Goal: Information Seeking & Learning: Learn about a topic

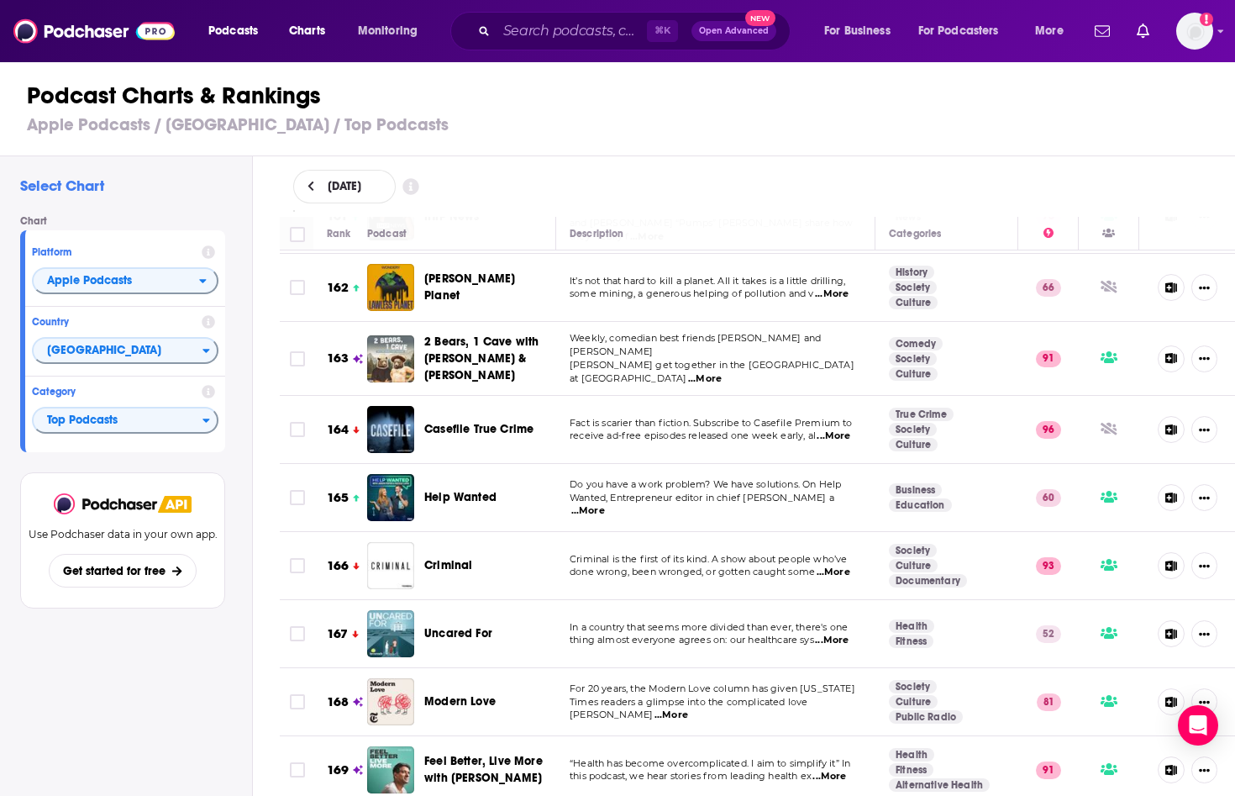
scroll to position [11364, 0]
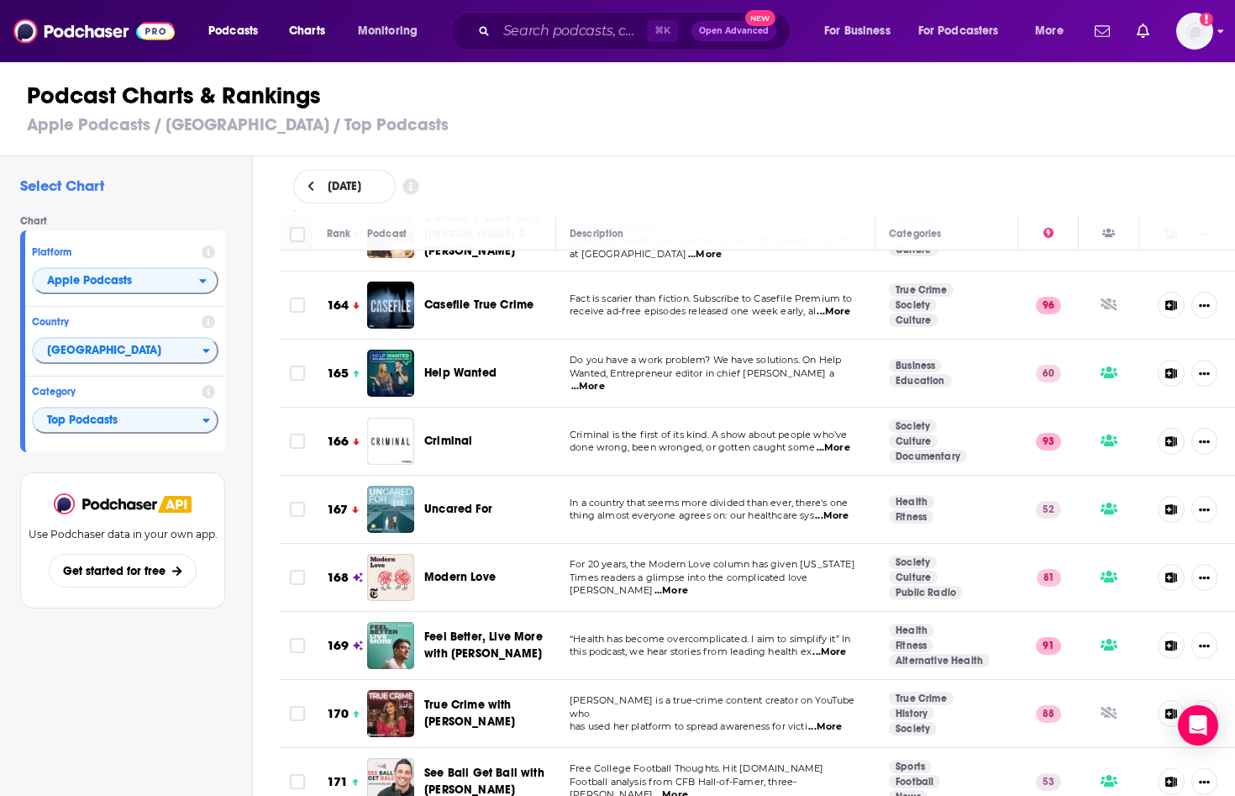
drag, startPoint x: 438, startPoint y: 553, endPoint x: 1189, endPoint y: 13, distance: 924.6
click at [0, 0] on div "Podcasts Charts Monitoring ⌘ K Open Advanced New For Business For Podcasters Mo…" at bounding box center [617, 398] width 1235 height 796
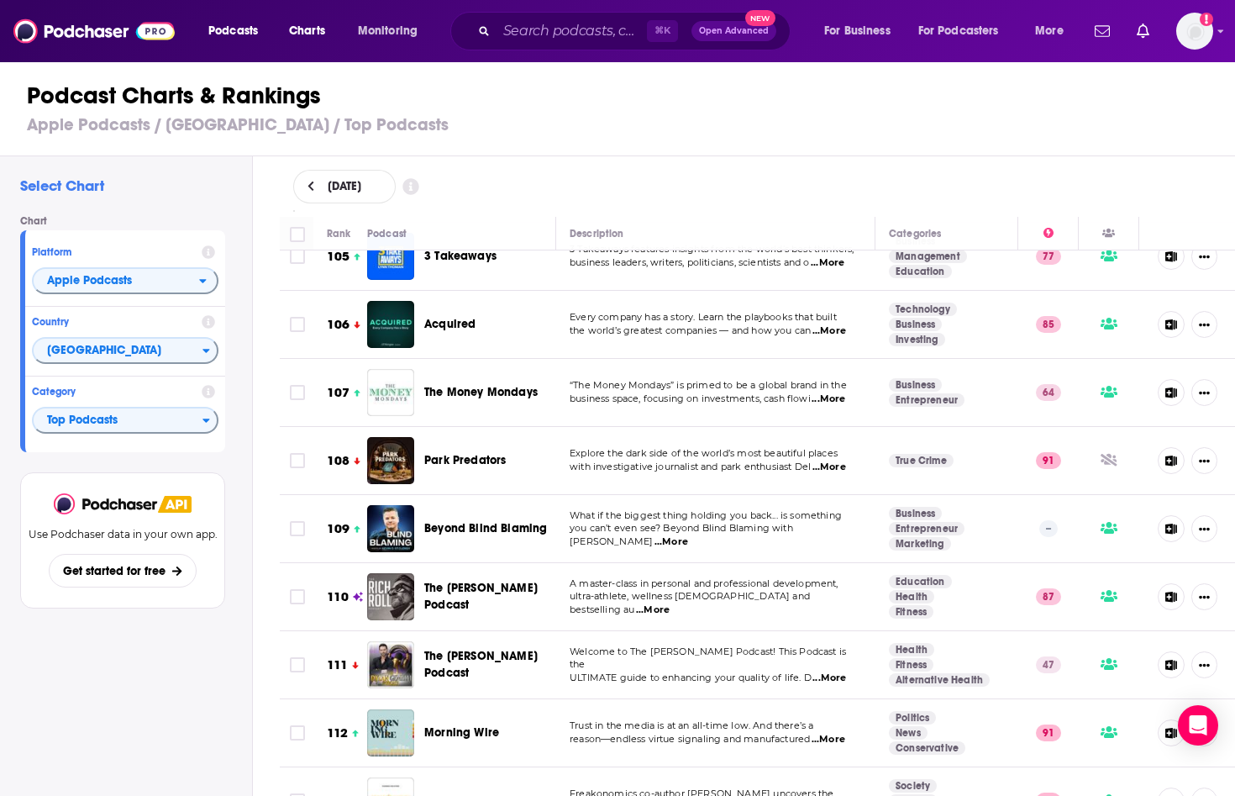
scroll to position [7124, 0]
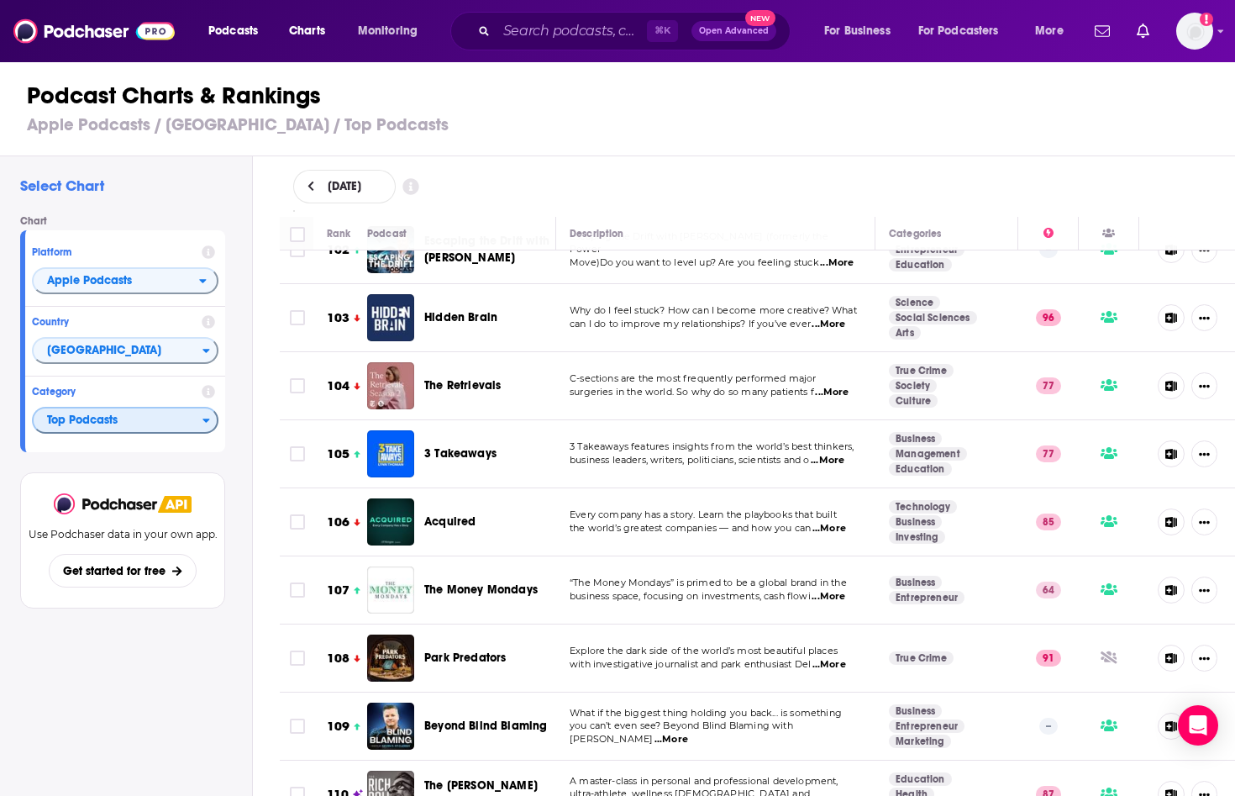
click at [108, 421] on span "Top Podcasts" at bounding box center [118, 421] width 169 height 29
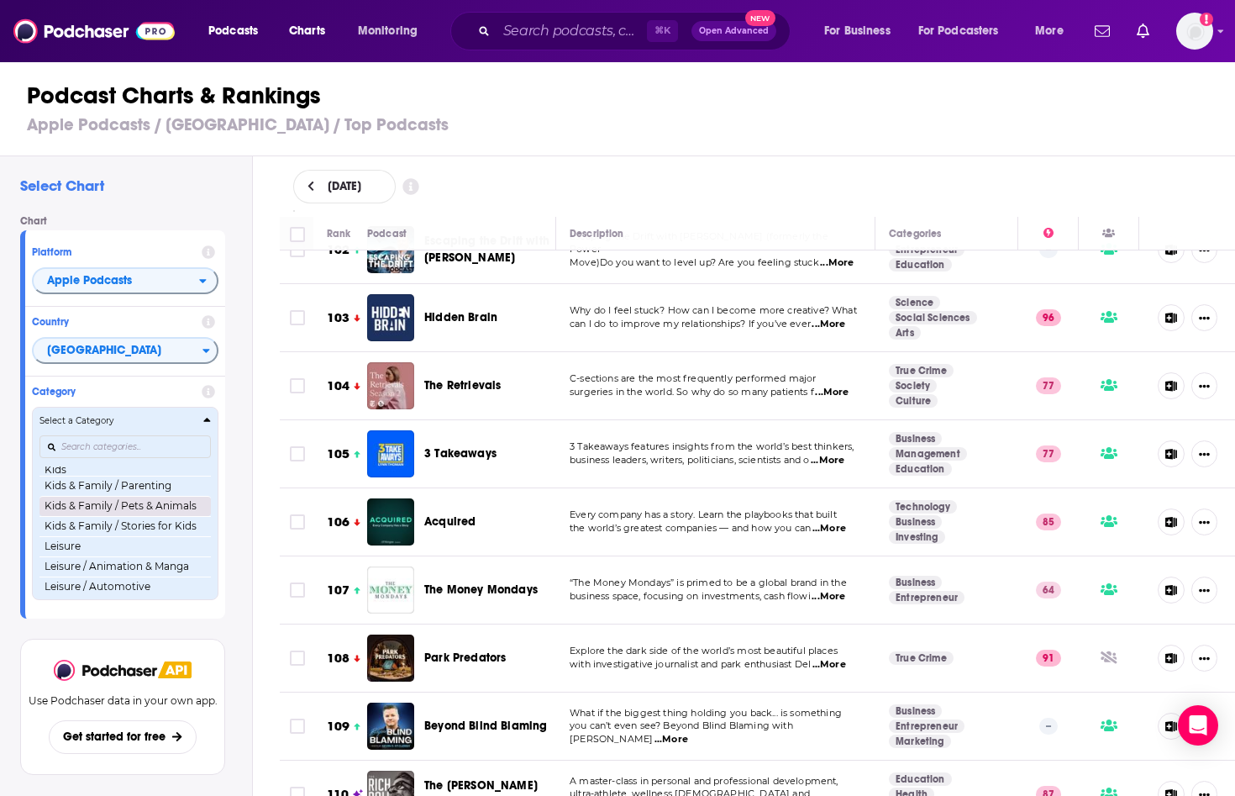
scroll to position [779, 0]
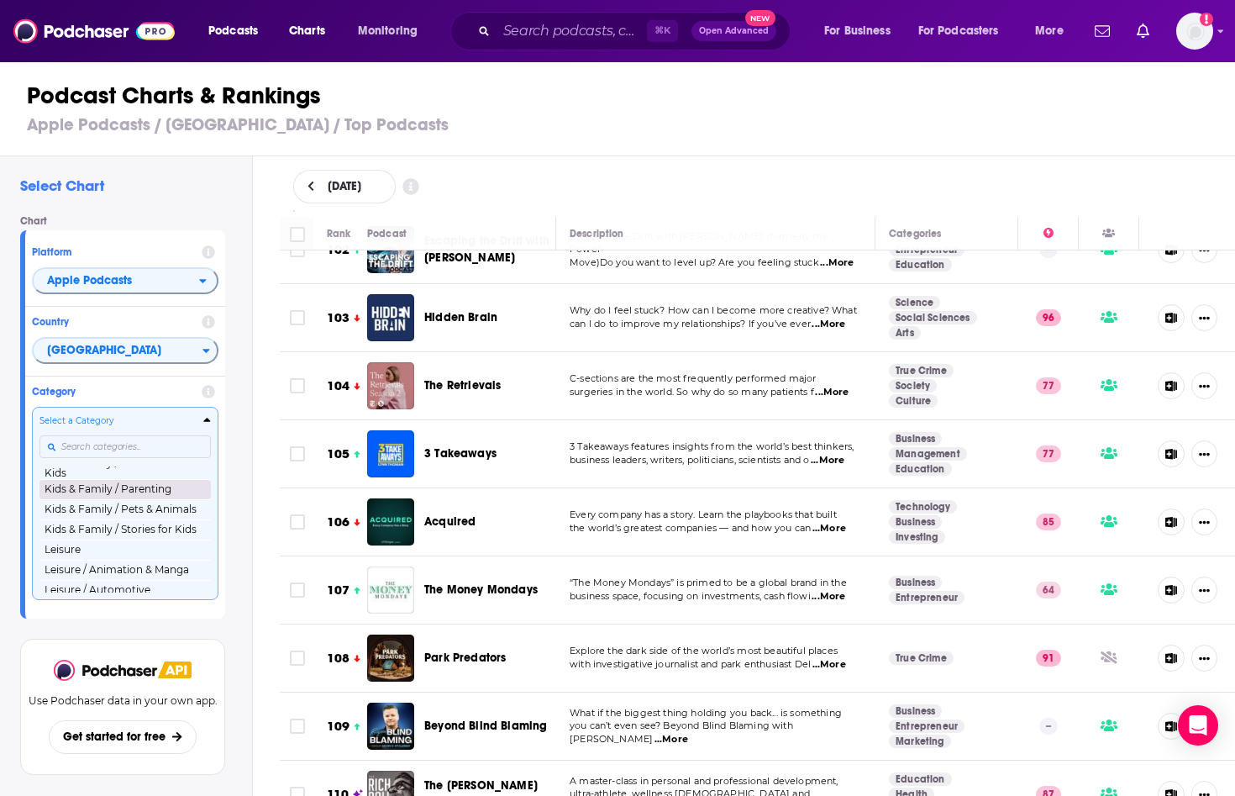
click at [151, 498] on button "Kids & Family / Parenting" at bounding box center [124, 489] width 171 height 20
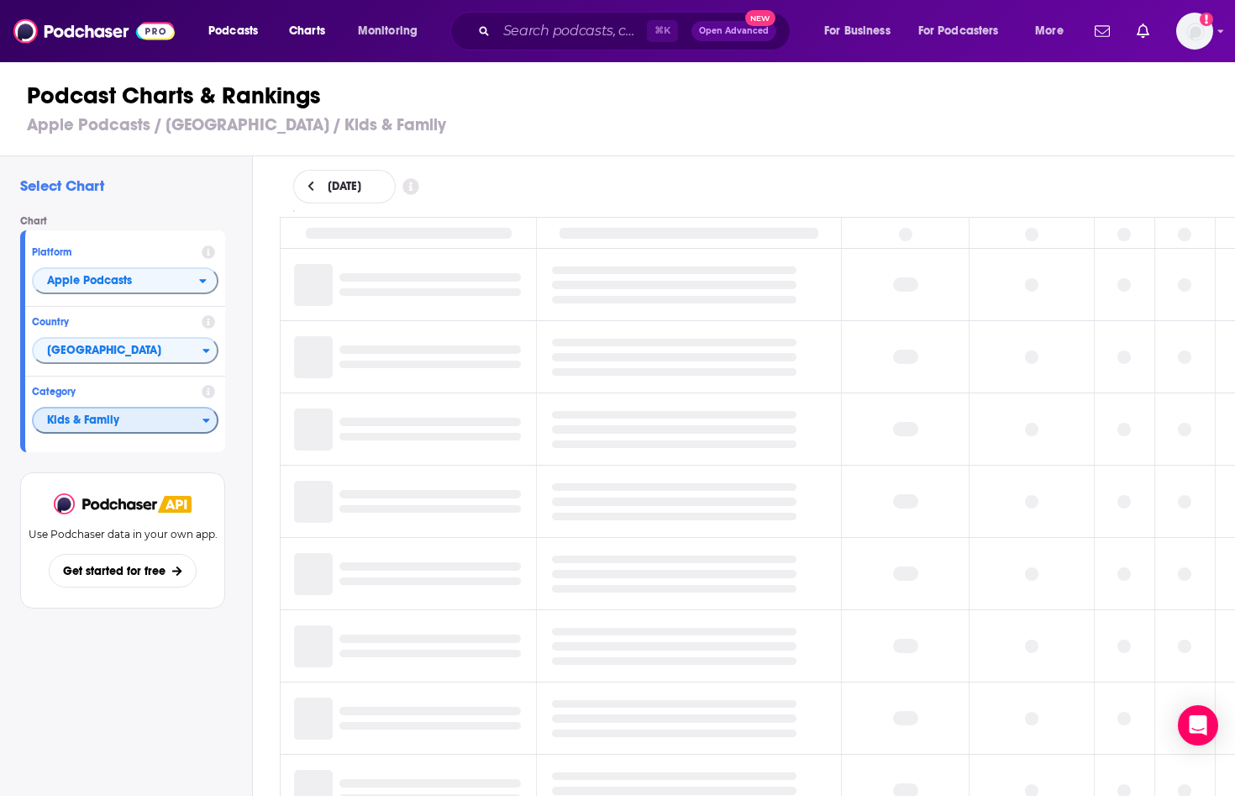
click at [127, 428] on span "Kids & Family" at bounding box center [118, 421] width 169 height 29
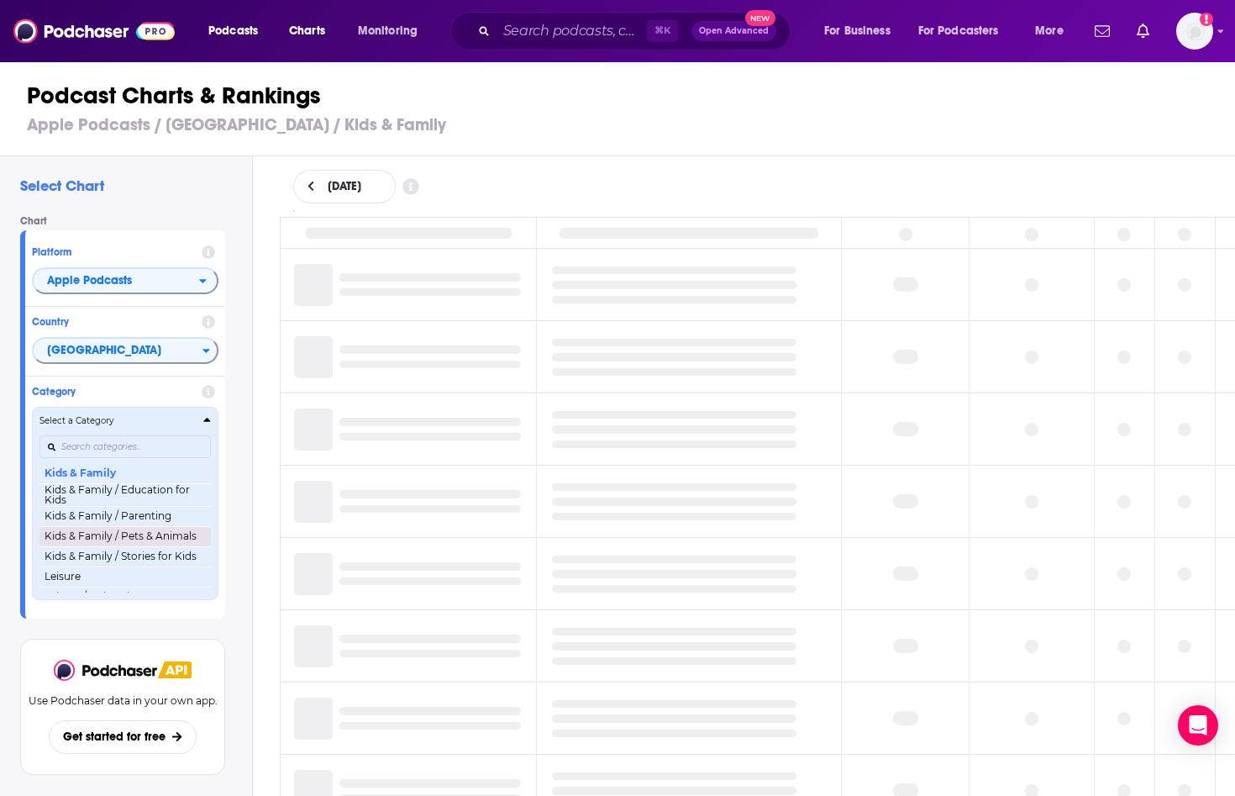
scroll to position [754, 0]
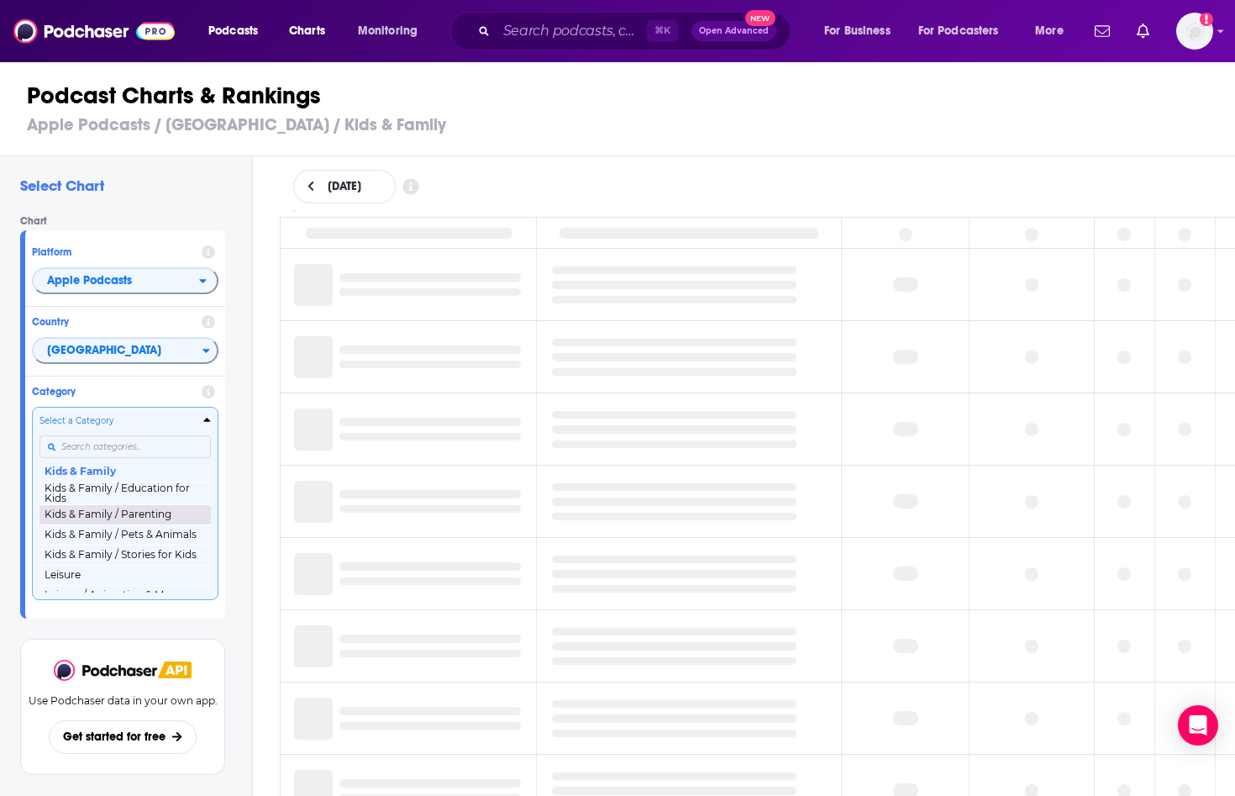
click at [140, 517] on button "Kids & Family / Parenting" at bounding box center [124, 514] width 171 height 20
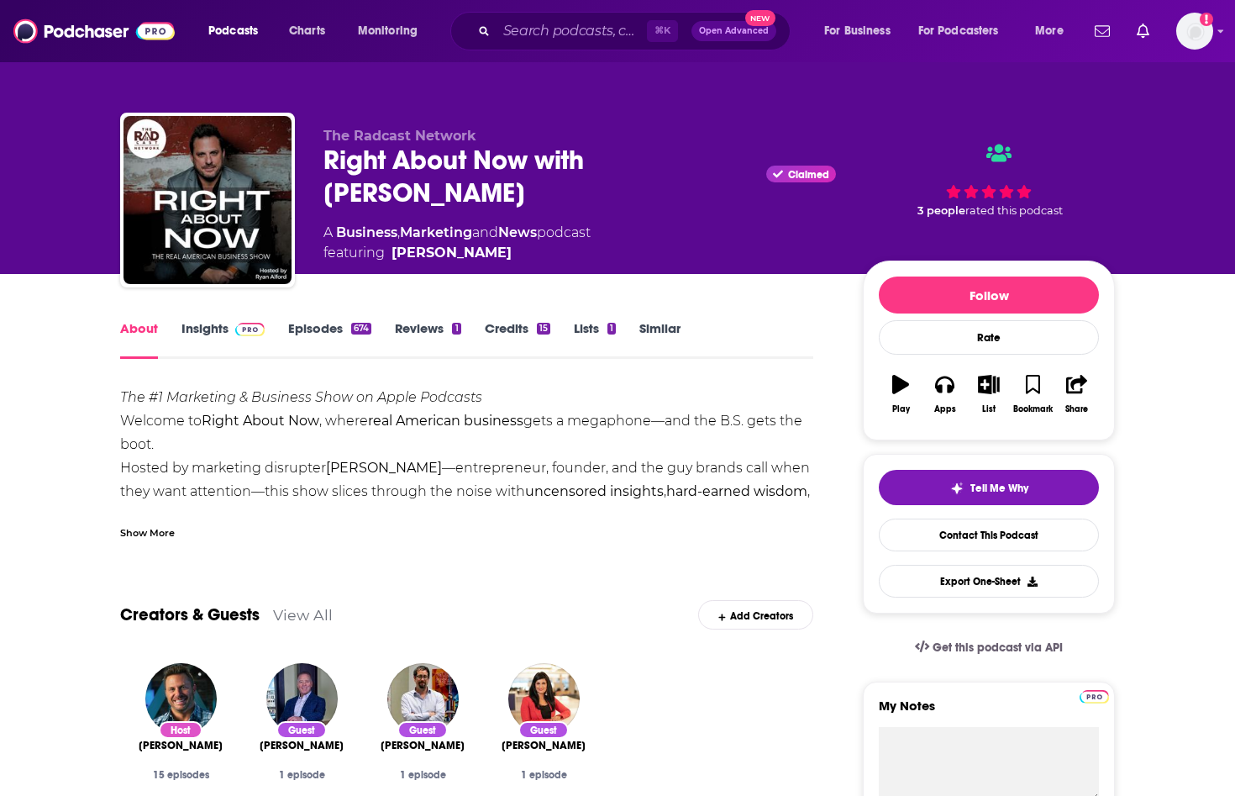
click at [216, 326] on link "Insights" at bounding box center [222, 339] width 83 height 39
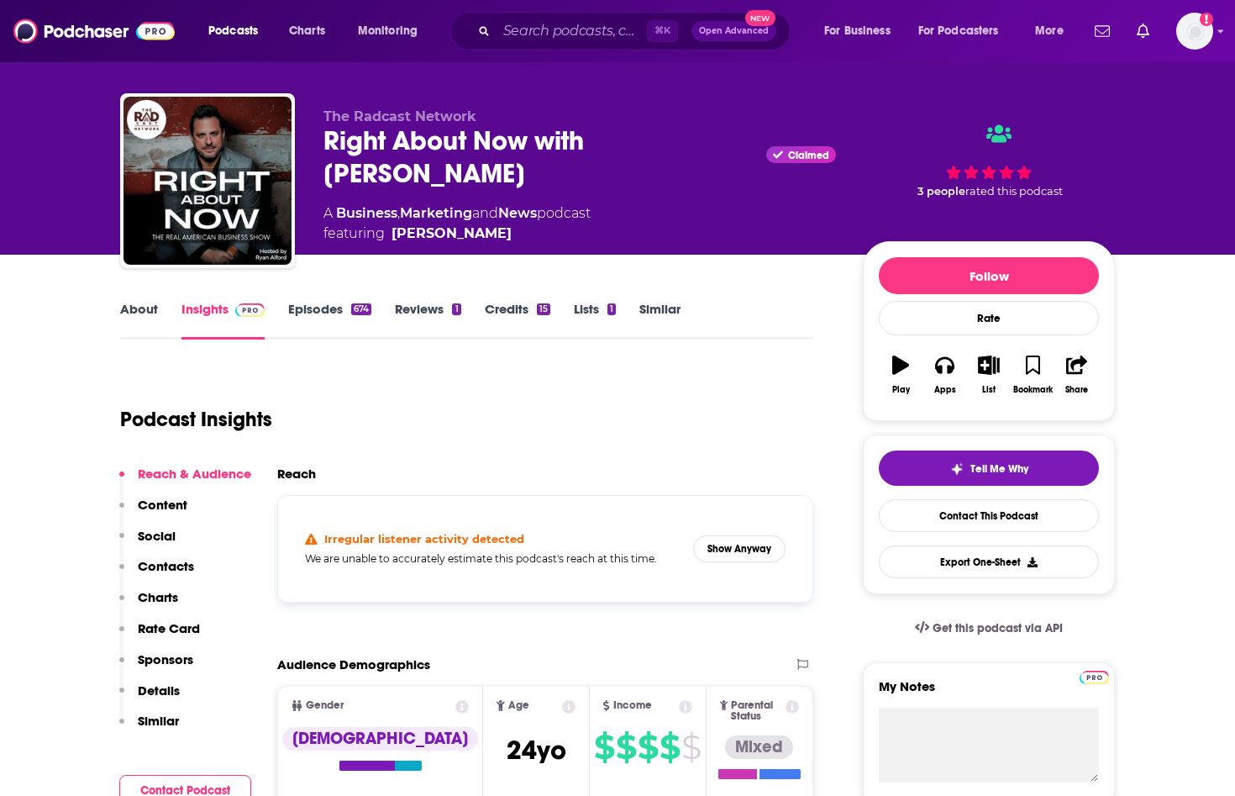
scroll to position [22, 0]
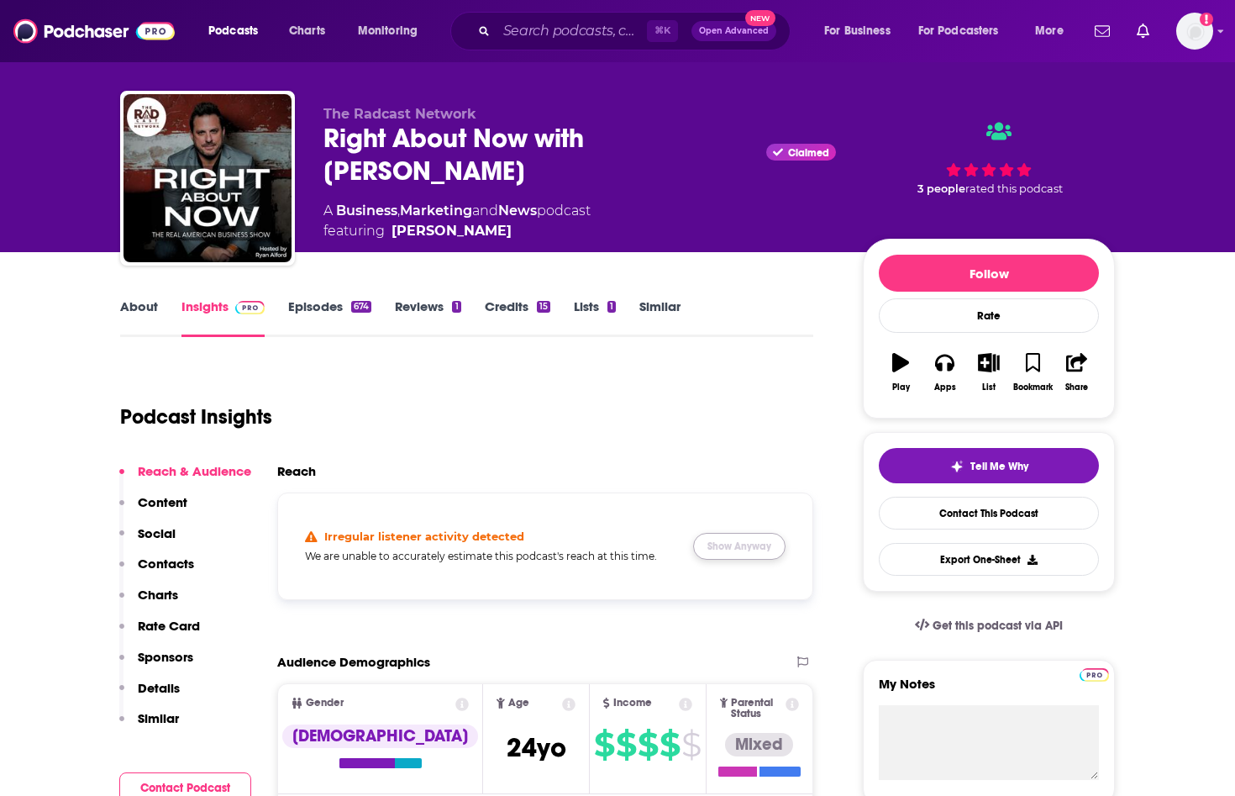
click at [743, 549] on button "Show Anyway" at bounding box center [739, 546] width 92 height 27
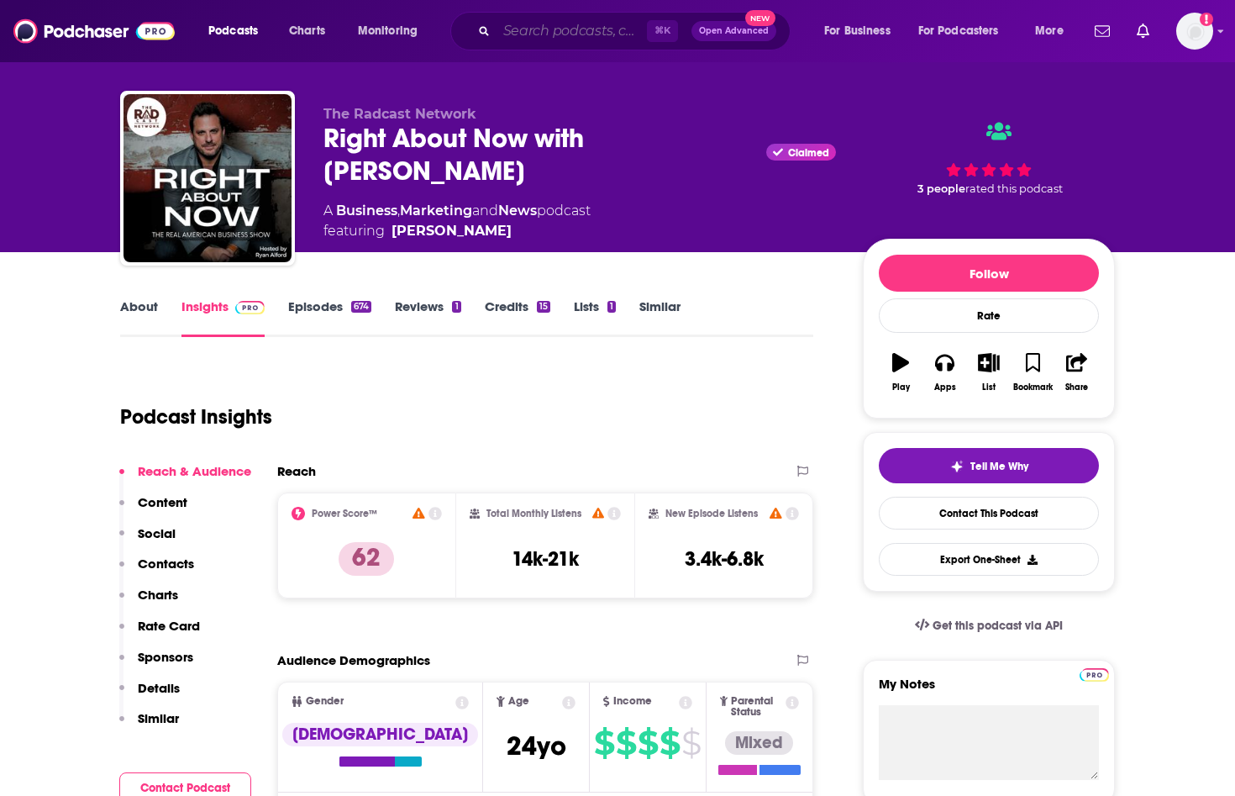
click at [602, 29] on input "Search podcasts, credits, & more..." at bounding box center [571, 31] width 150 height 27
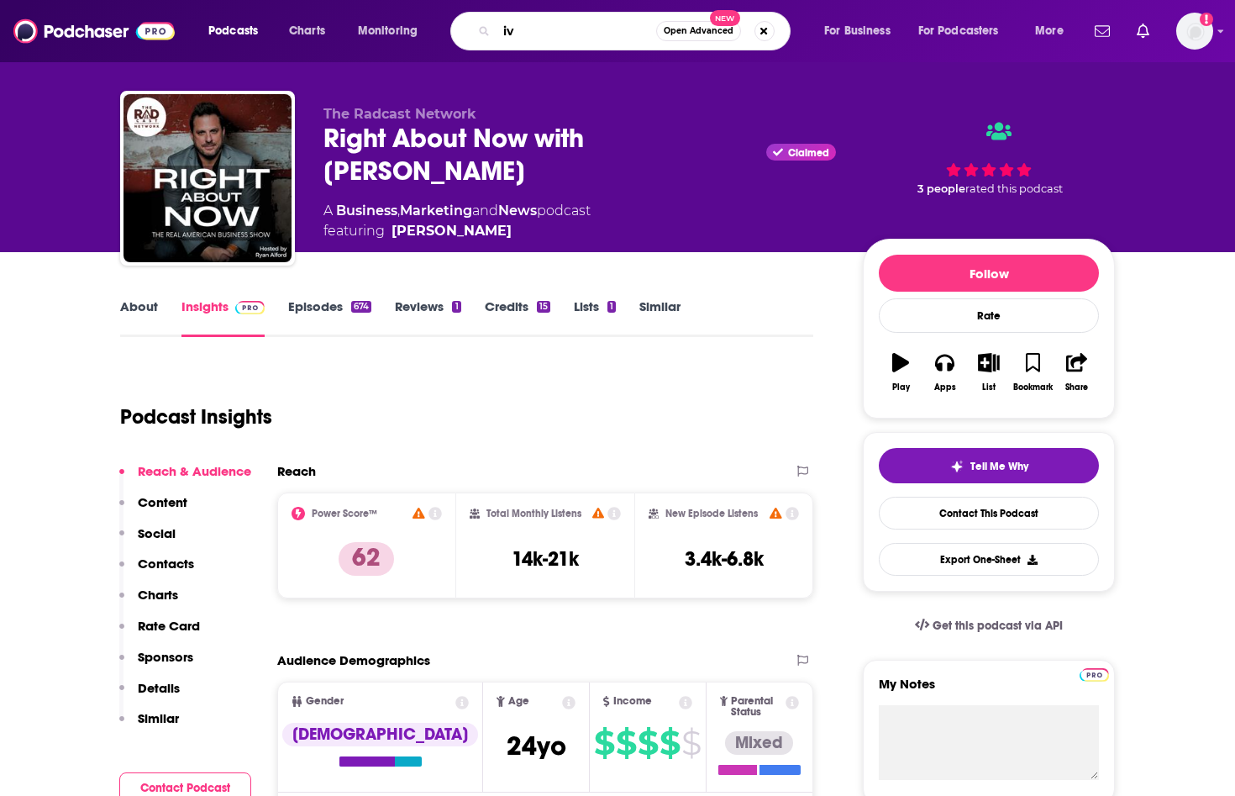
type input "i"
type input "c"
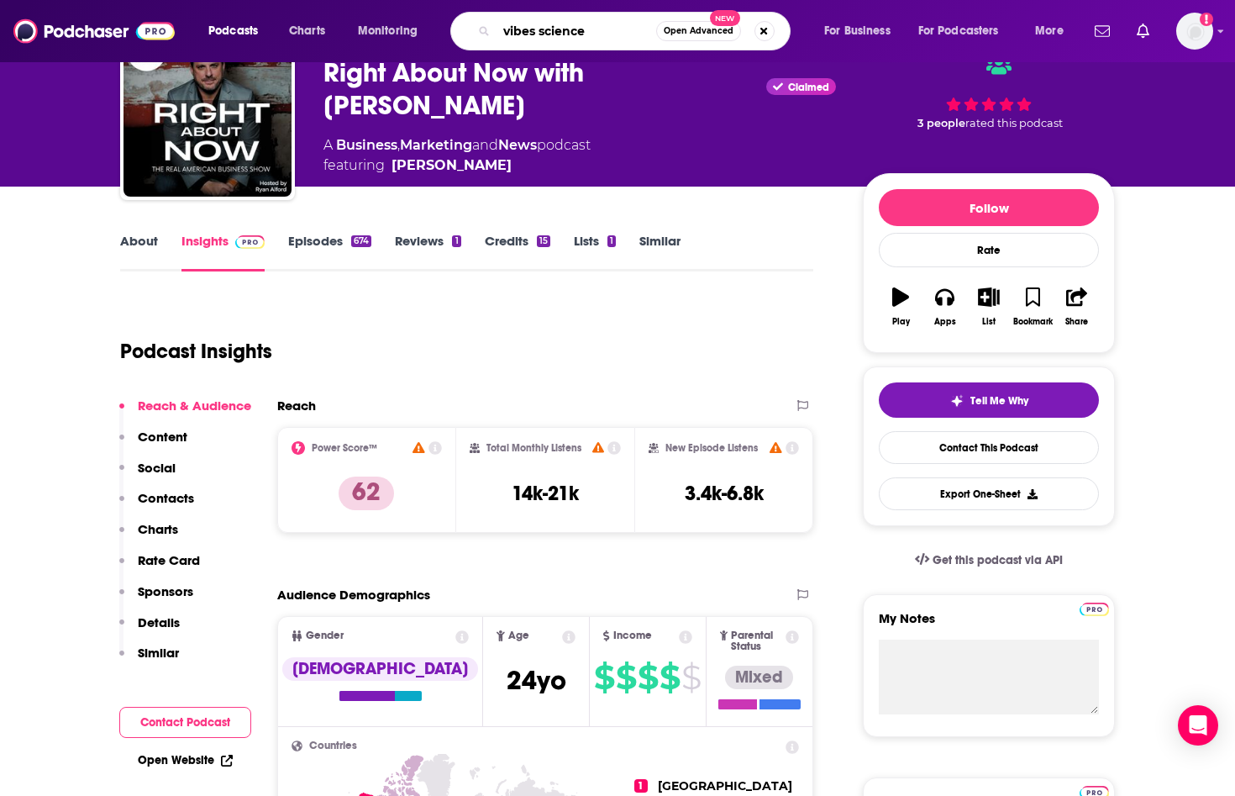
scroll to position [0, 0]
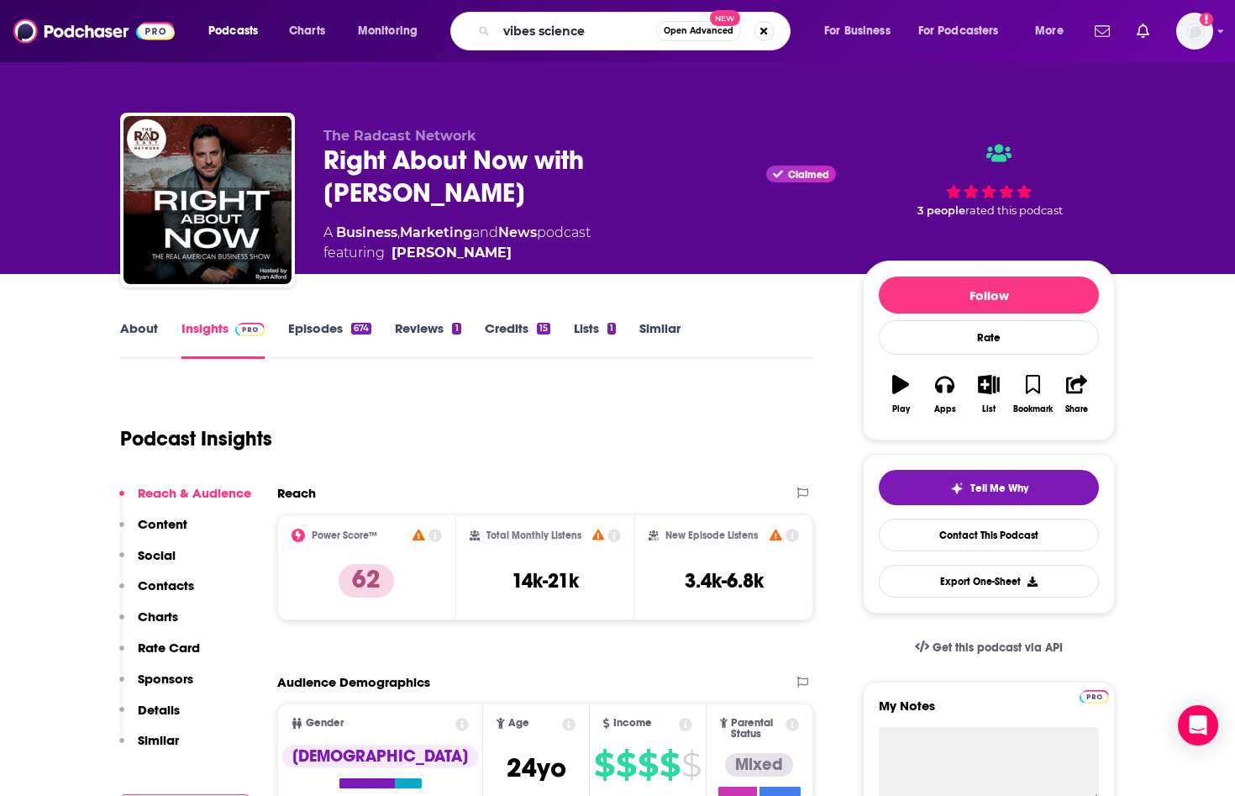
click at [618, 536] on div "Total Monthly Listens 14k-21k" at bounding box center [545, 567] width 179 height 106
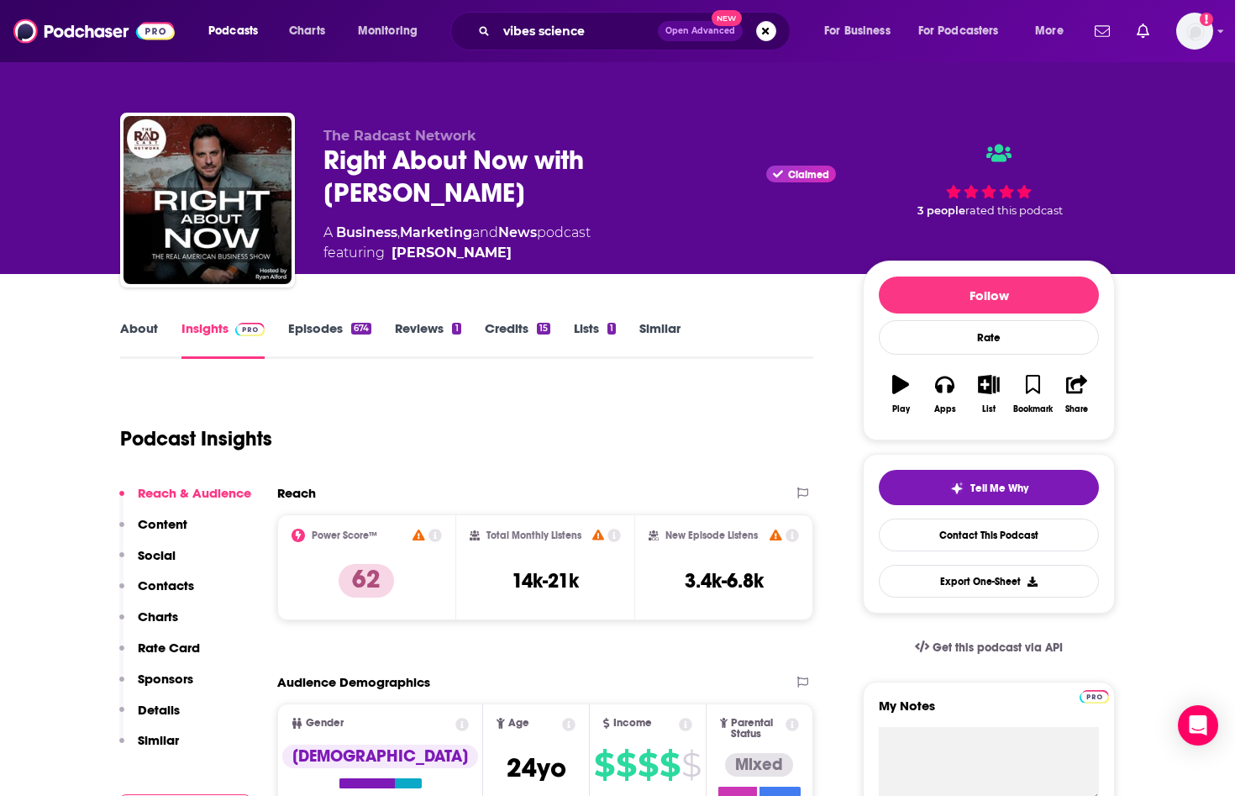
click at [617, 536] on icon at bounding box center [613, 534] width 13 height 13
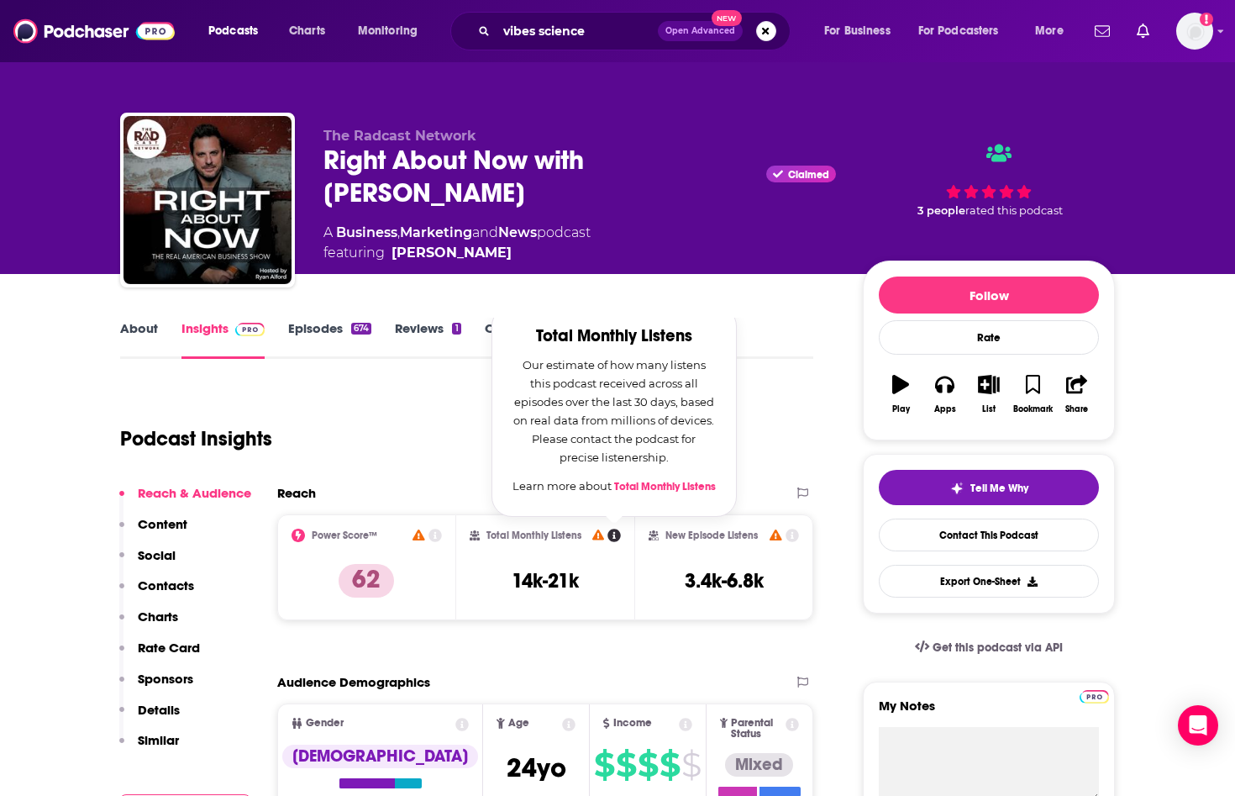
scroll to position [2, 0]
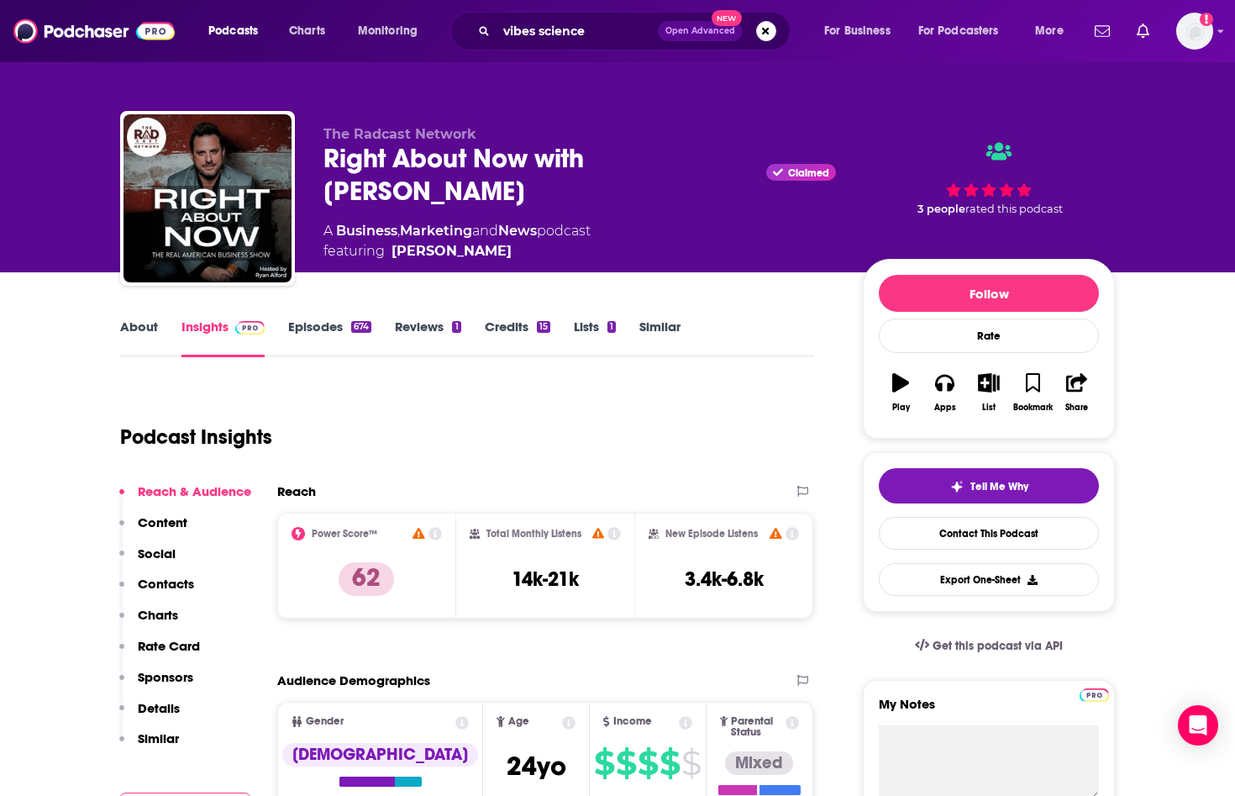
click at [617, 536] on icon at bounding box center [613, 533] width 13 height 13
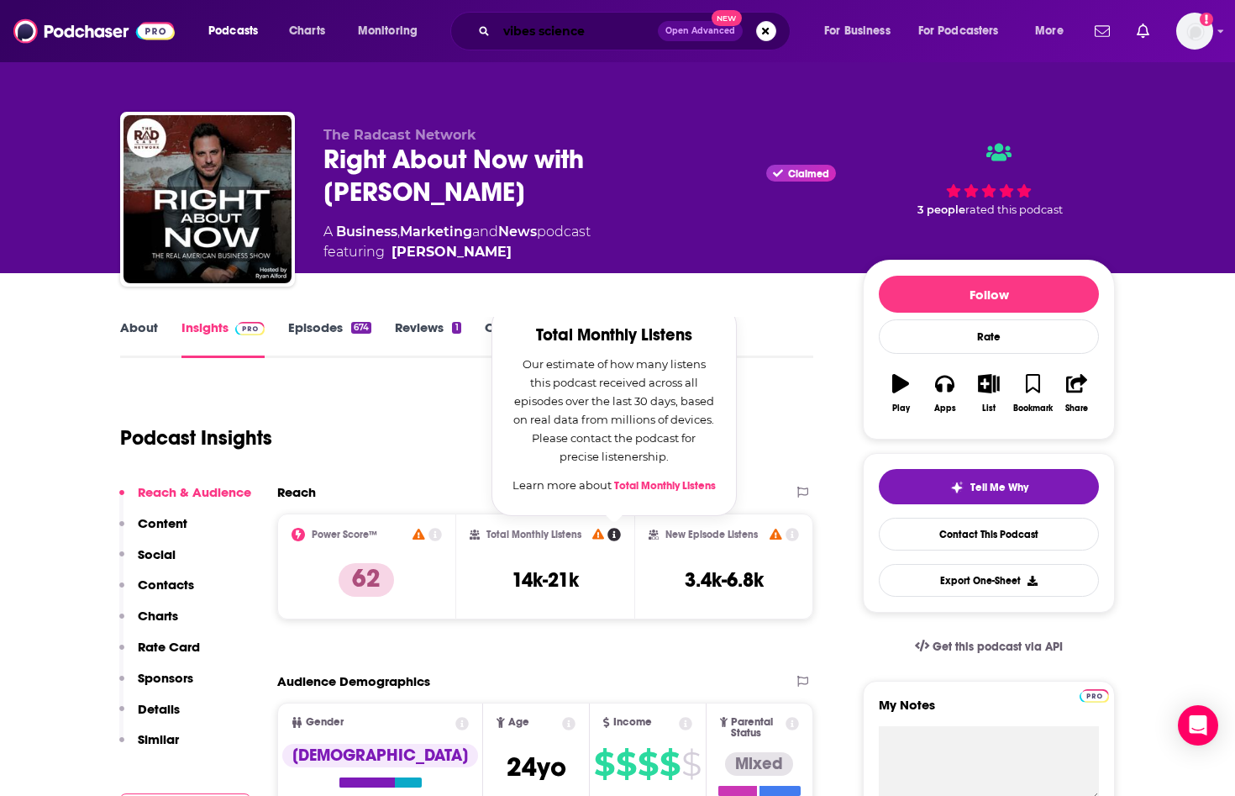
click at [611, 24] on input "vibes science" at bounding box center [576, 31] width 161 height 27
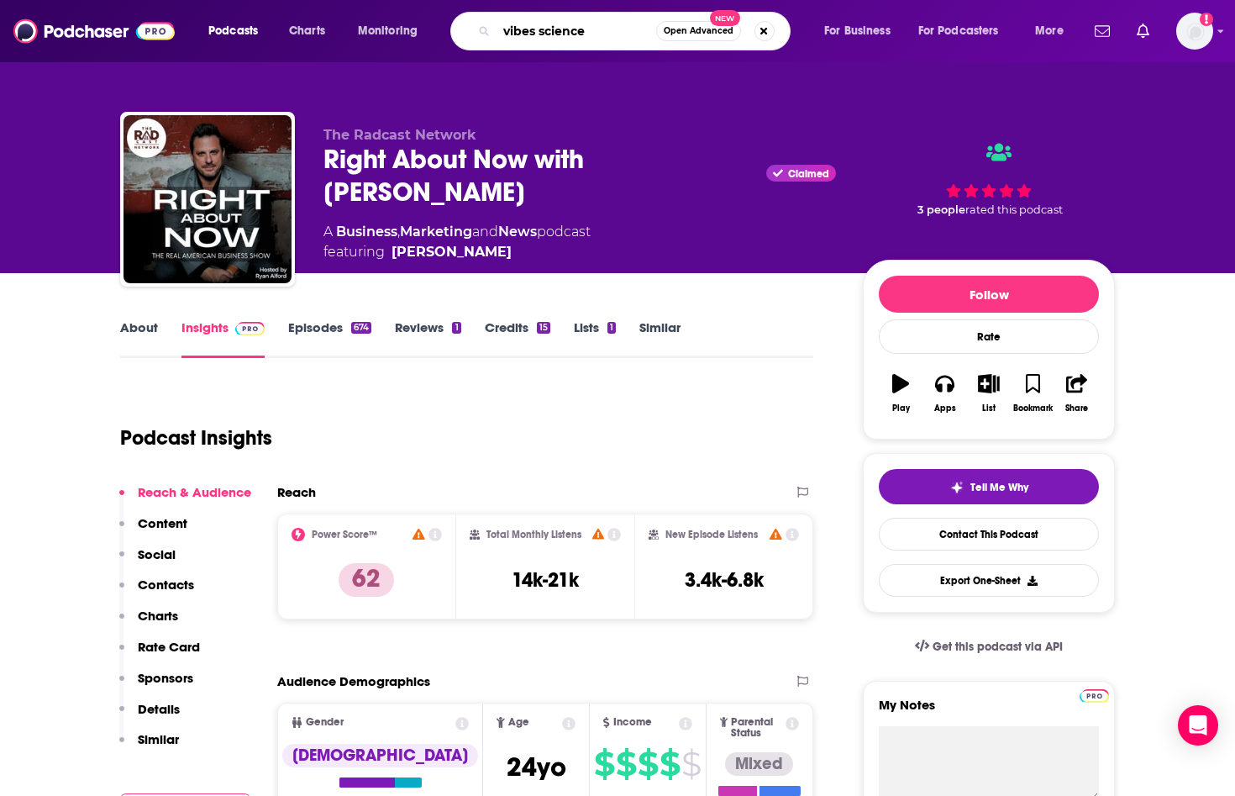
scroll to position [0, 0]
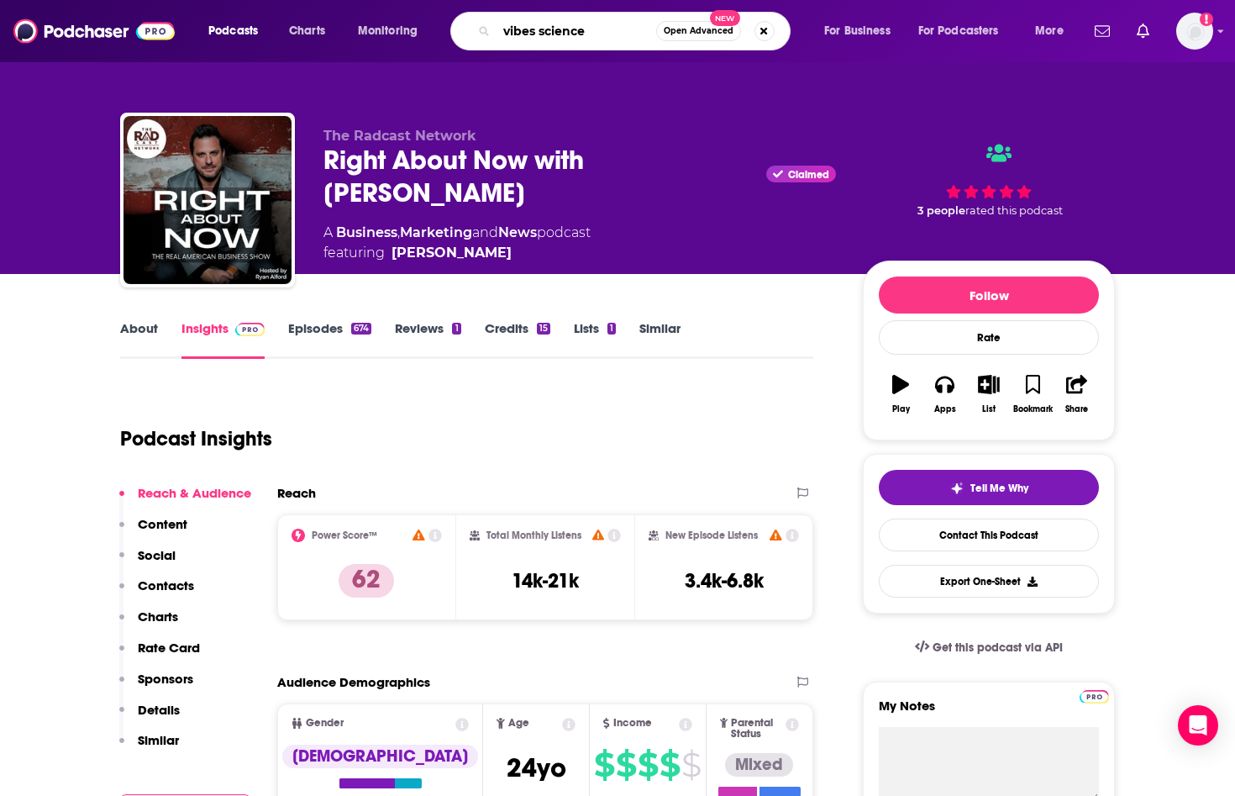
drag, startPoint x: 524, startPoint y: 29, endPoint x: 546, endPoint y: 29, distance: 21.9
click at [528, 29] on input "vibes science" at bounding box center [576, 31] width 160 height 27
drag, startPoint x: 537, startPoint y: 29, endPoint x: 550, endPoint y: 30, distance: 13.5
click at [537, 29] on input "vibes science" at bounding box center [576, 31] width 160 height 27
type input "vibe science"
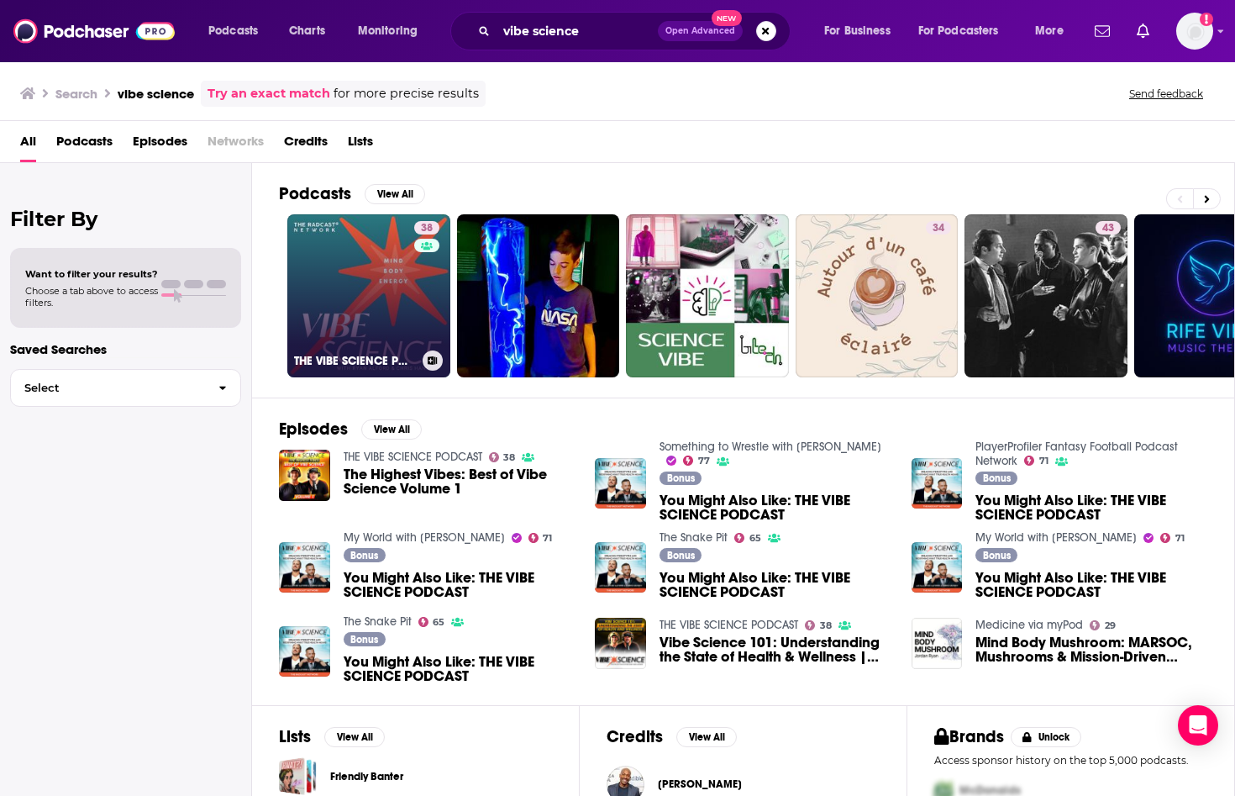
click at [387, 324] on link "38 THE VIBE SCIENCE PODCAST" at bounding box center [368, 295] width 163 height 163
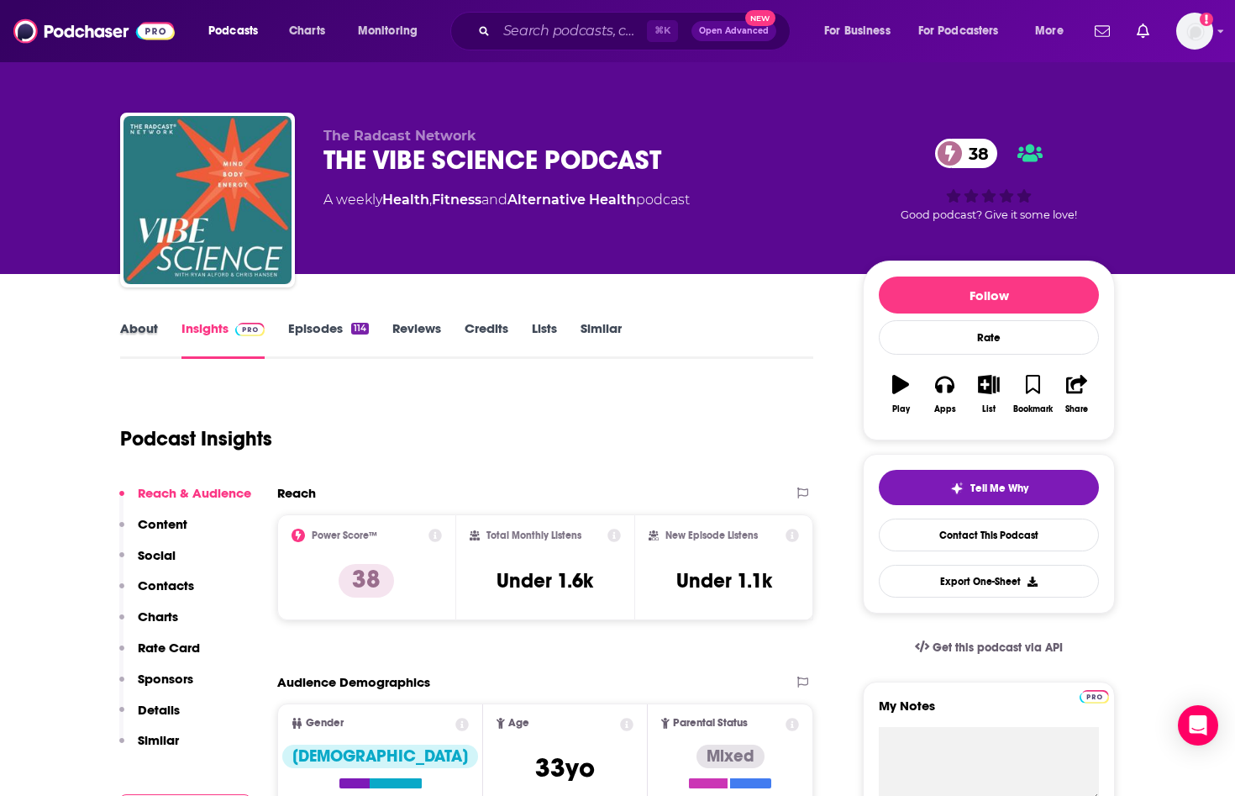
click at [157, 324] on div "About" at bounding box center [150, 339] width 61 height 39
click at [155, 328] on link "About" at bounding box center [139, 339] width 38 height 39
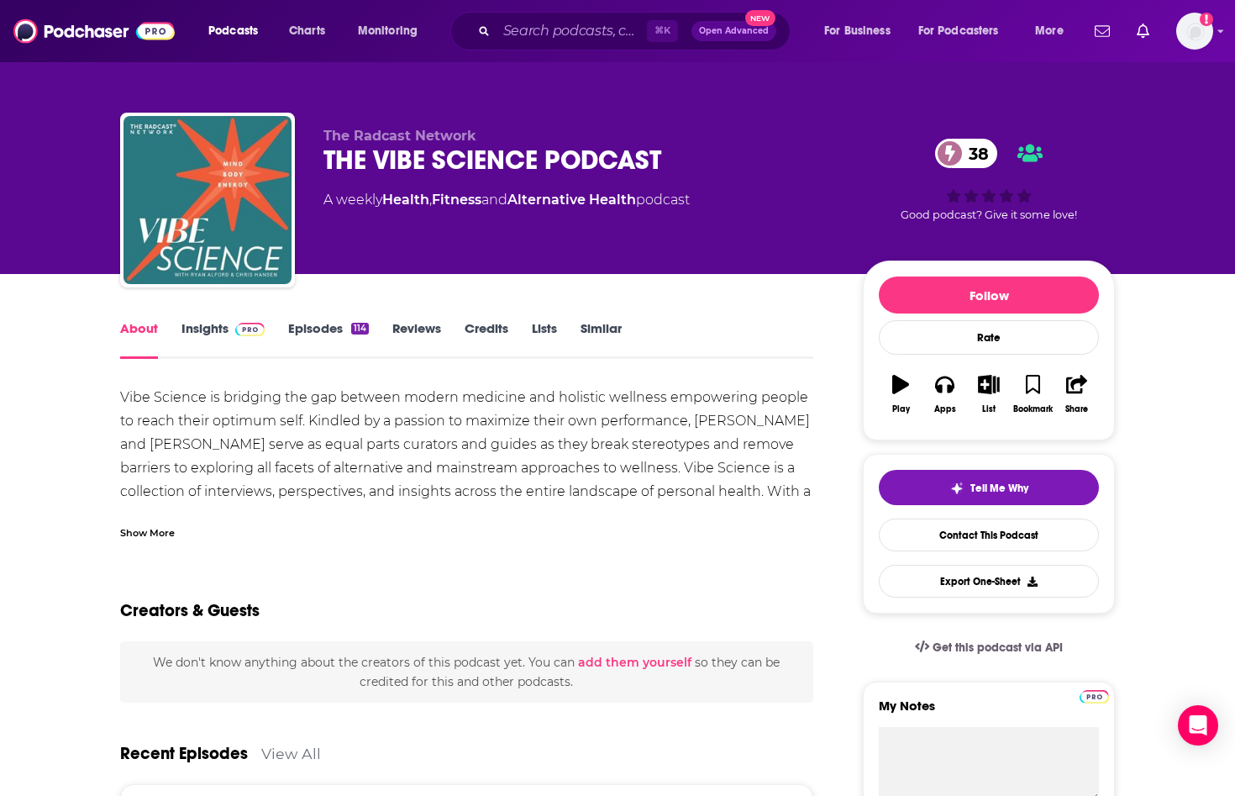
click at [249, 335] on img at bounding box center [249, 329] width 29 height 13
